Goal: Entertainment & Leisure: Consume media (video, audio)

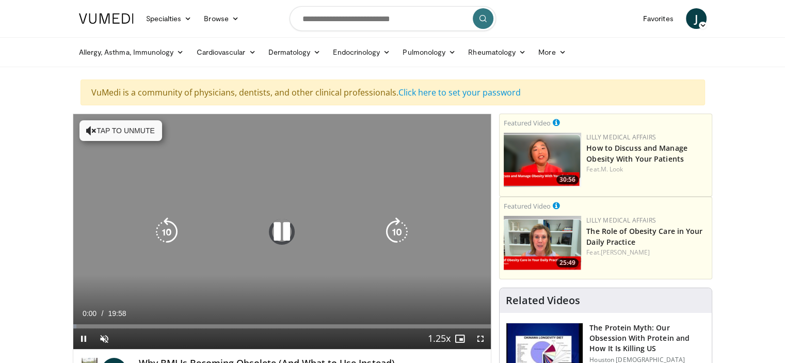
scroll to position [52, 0]
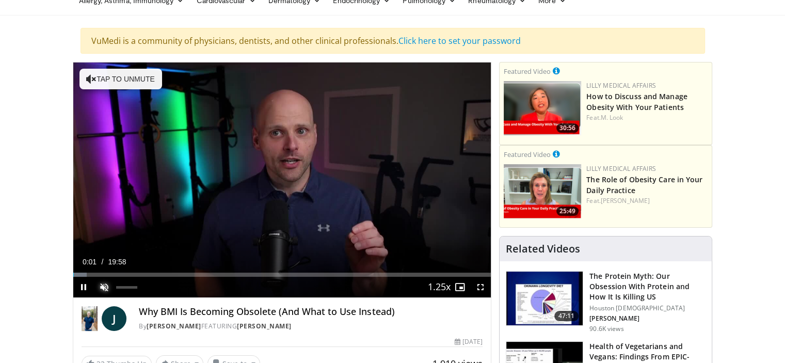
click at [107, 288] on span "Video Player" at bounding box center [104, 287] width 21 height 21
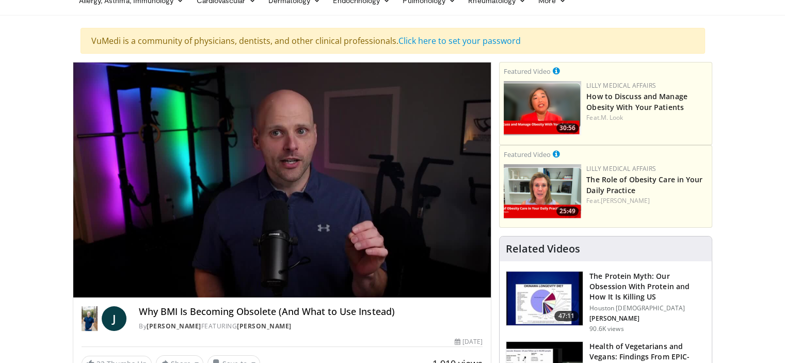
scroll to position [0, 0]
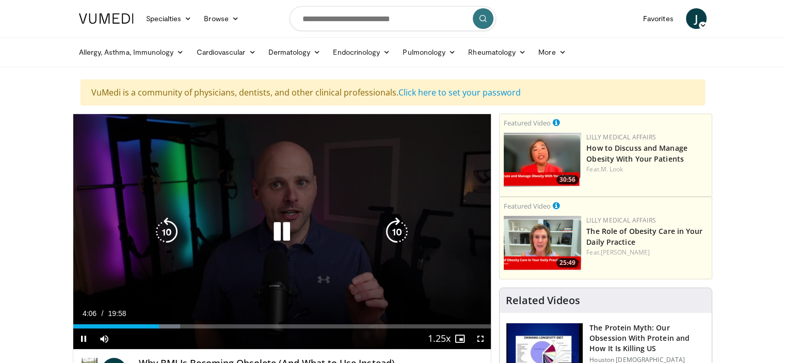
click at [285, 232] on icon "Video Player" at bounding box center [281, 231] width 29 height 29
